Goal: Task Accomplishment & Management: Use online tool/utility

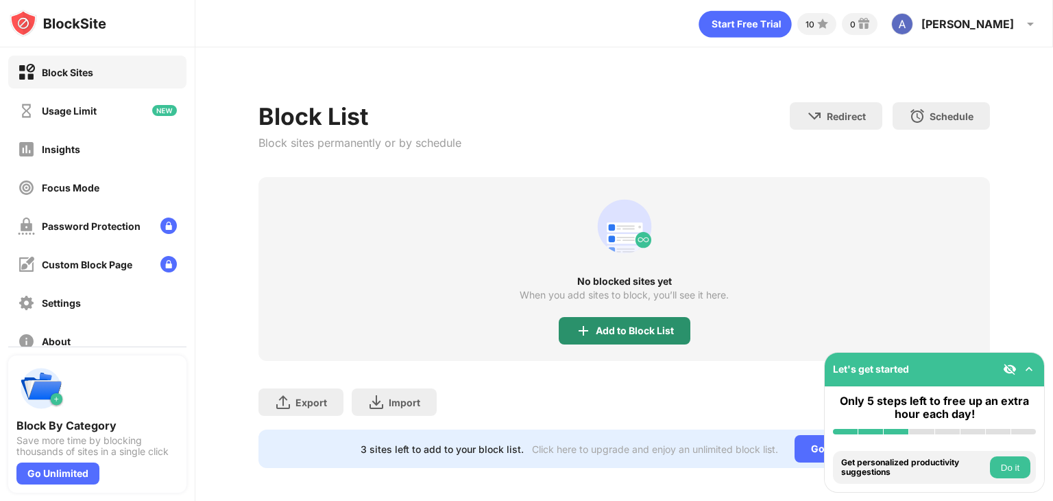
click at [623, 325] on div "Add to Block List" at bounding box center [635, 330] width 78 height 11
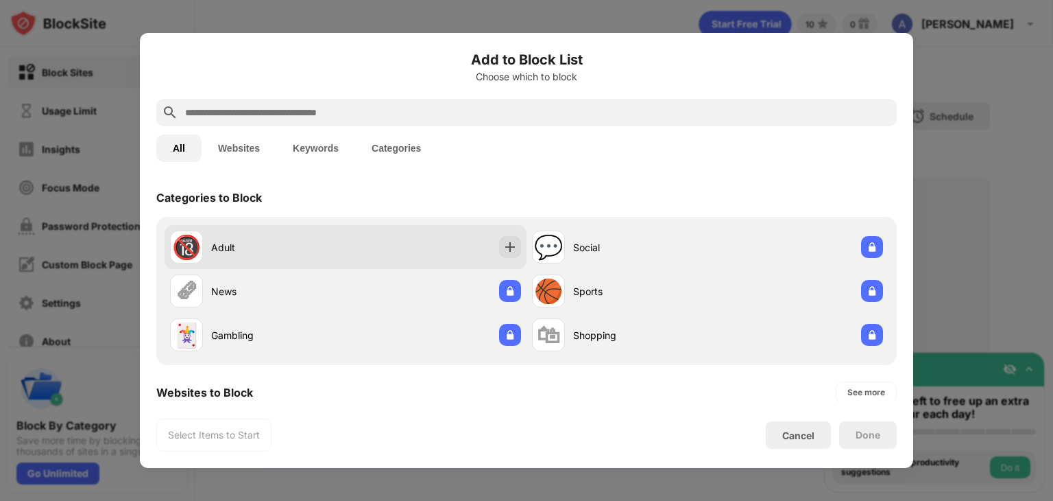
click at [422, 242] on div "🔞 Adult" at bounding box center [346, 247] width 362 height 44
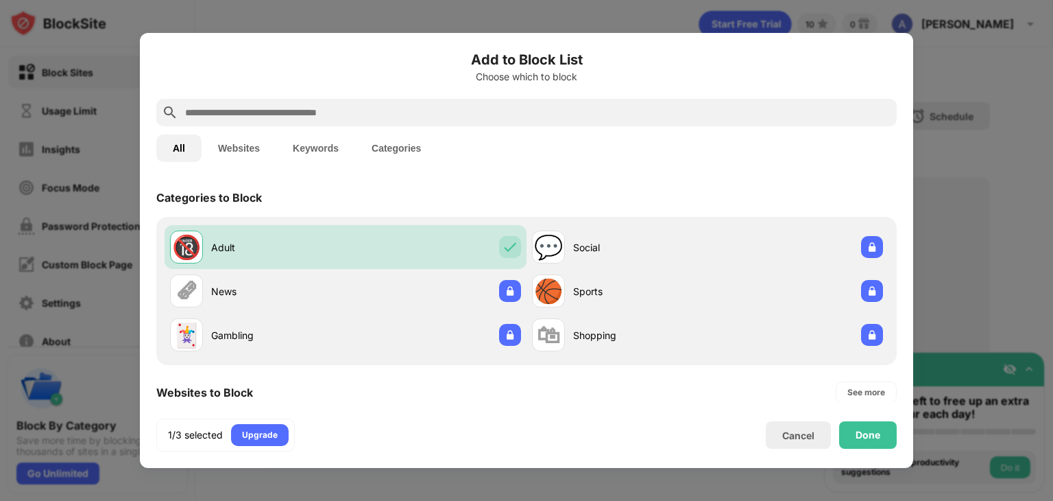
click at [387, 105] on input "text" at bounding box center [538, 112] width 708 height 16
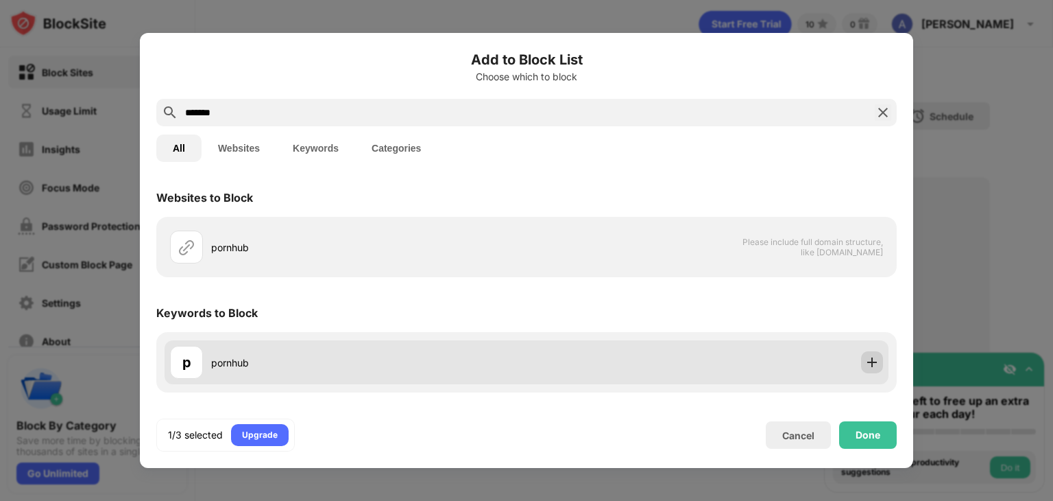
type input "*******"
click at [876, 360] on img at bounding box center [872, 362] width 14 height 14
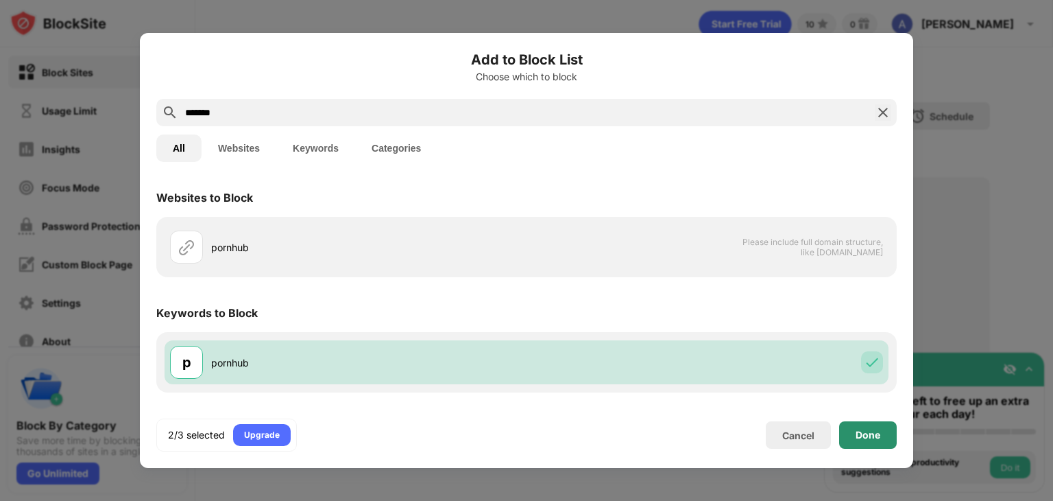
click at [886, 437] on div "Done" at bounding box center [868, 434] width 58 height 27
